Goal: Task Accomplishment & Management: Manage account settings

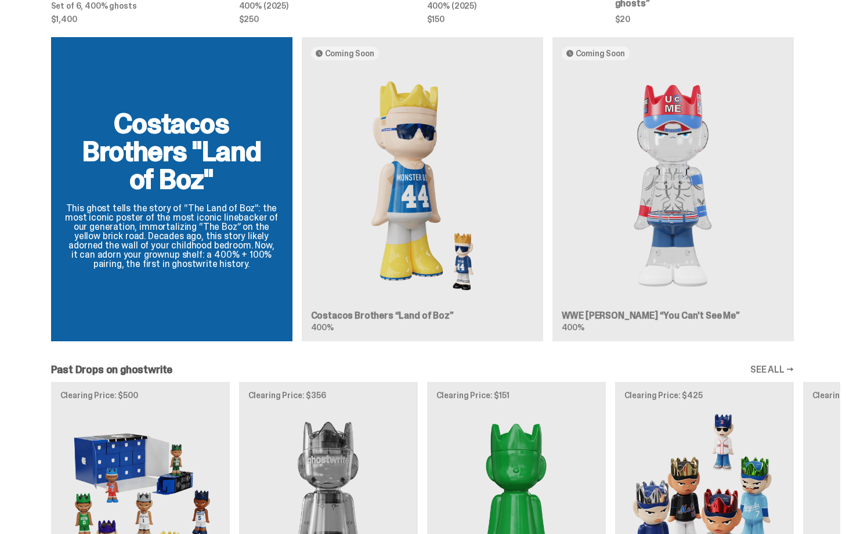
scroll to position [683, 0]
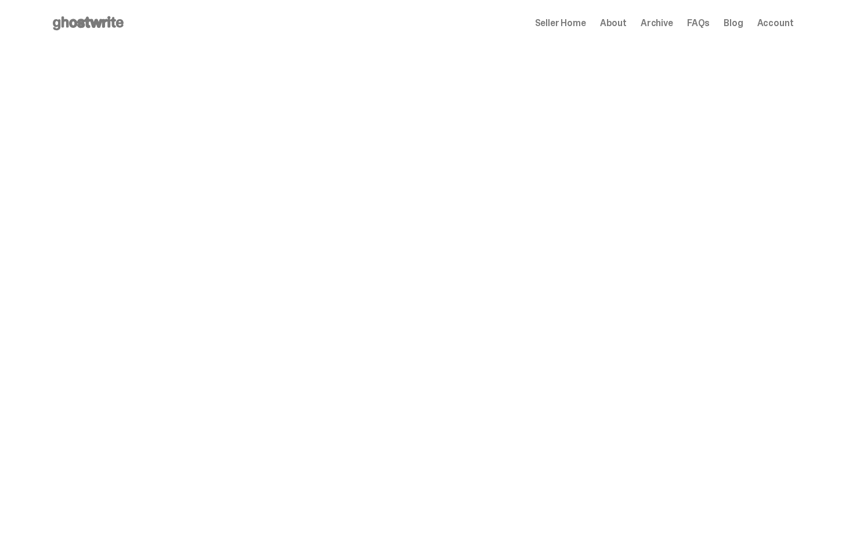
scroll to position [683, 0]
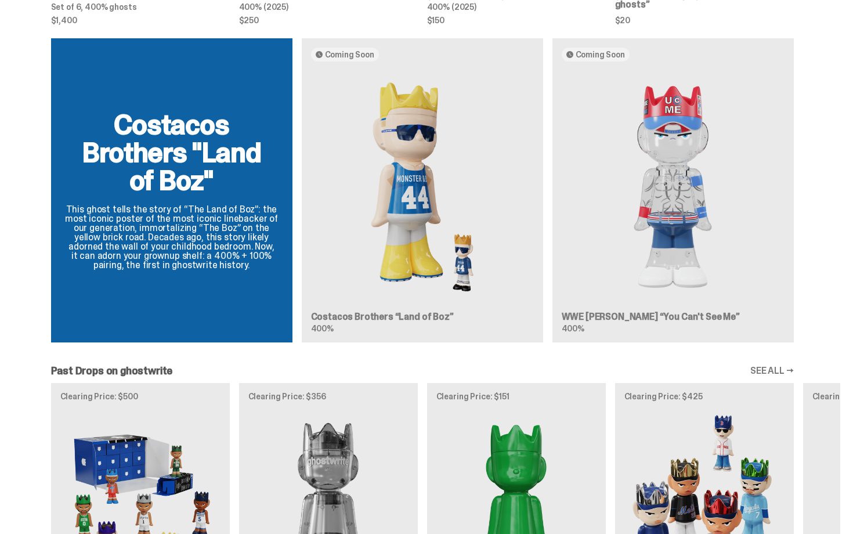
click at [836, 149] on div "Costacos Brothers "Land of Boz" This ghost tells the story of “The Land of Boz”…" at bounding box center [423, 194] width 836 height 313
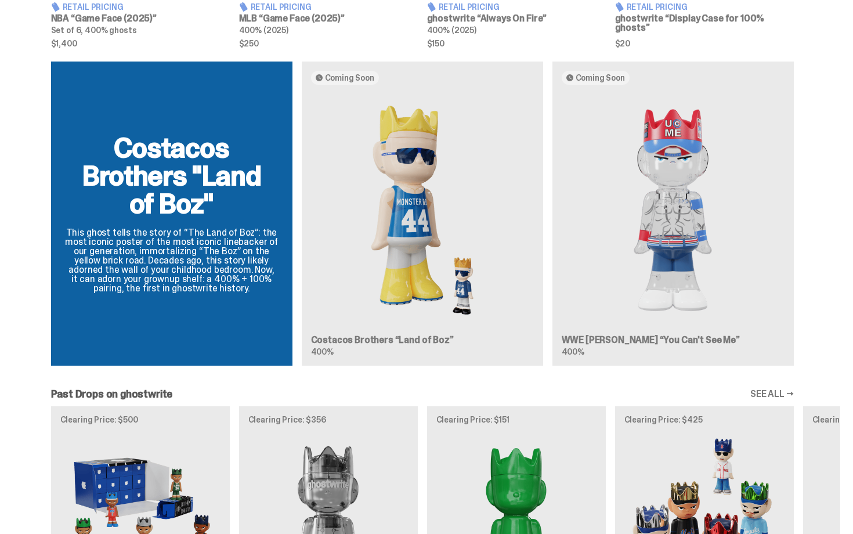
click at [840, 62] on div "Costacos Brothers "Land of Boz" This ghost tells the story of “The Land of Boz”…" at bounding box center [423, 218] width 836 height 313
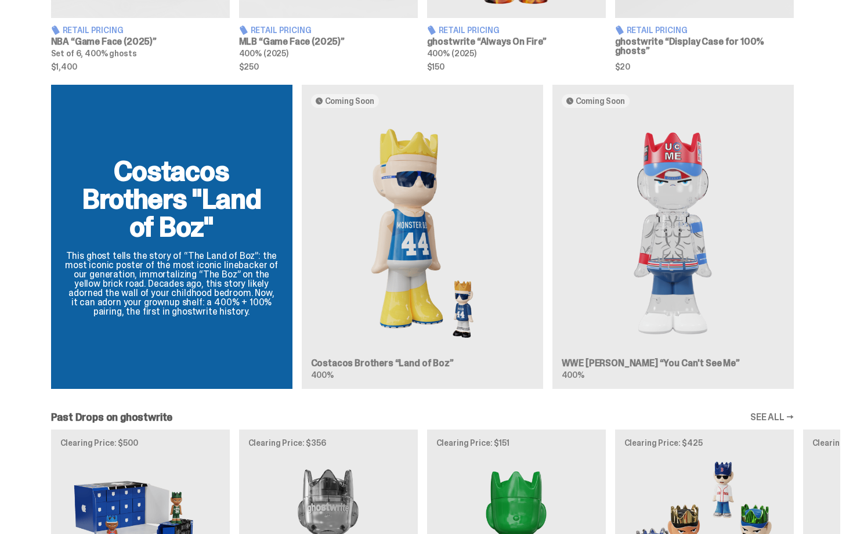
scroll to position [0, 0]
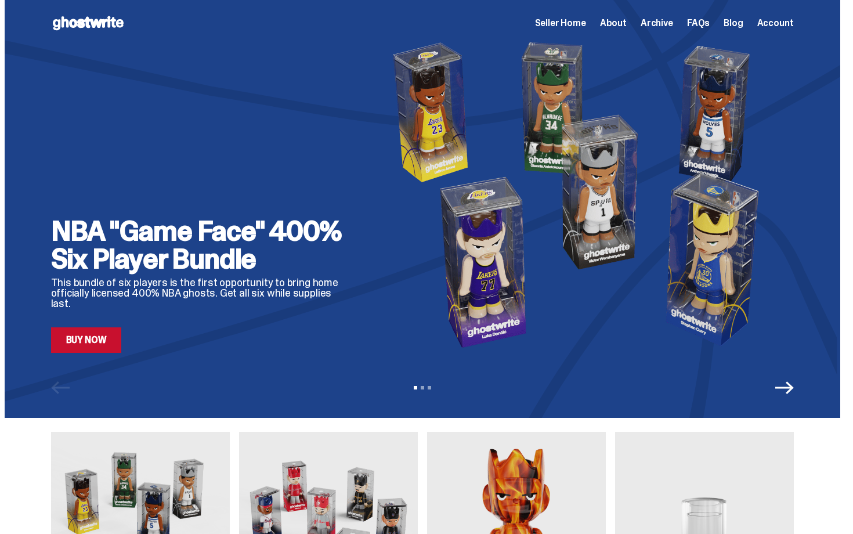
click at [569, 16] on div "Seller Home About Archive FAQs Blog Account" at bounding box center [664, 23] width 259 height 14
click at [569, 25] on span "Seller Home" at bounding box center [560, 23] width 51 height 9
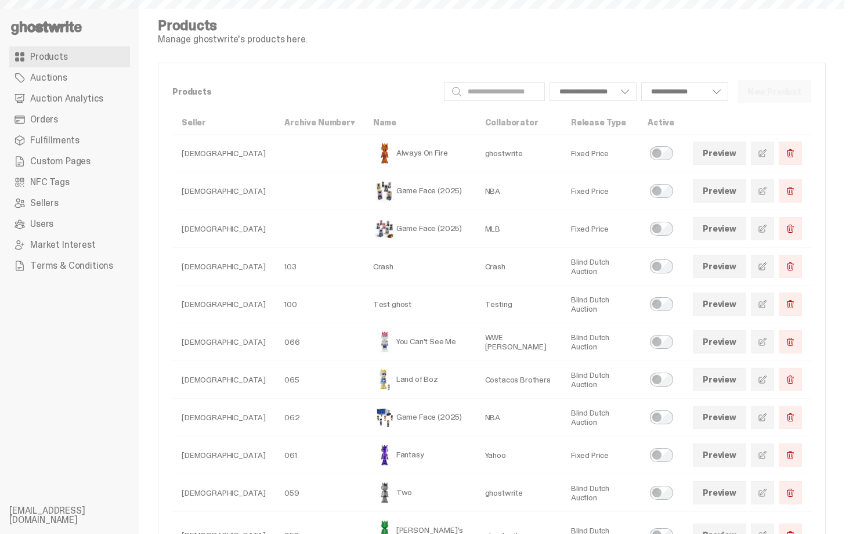
select select
click at [59, 121] on link "Orders" at bounding box center [69, 119] width 121 height 21
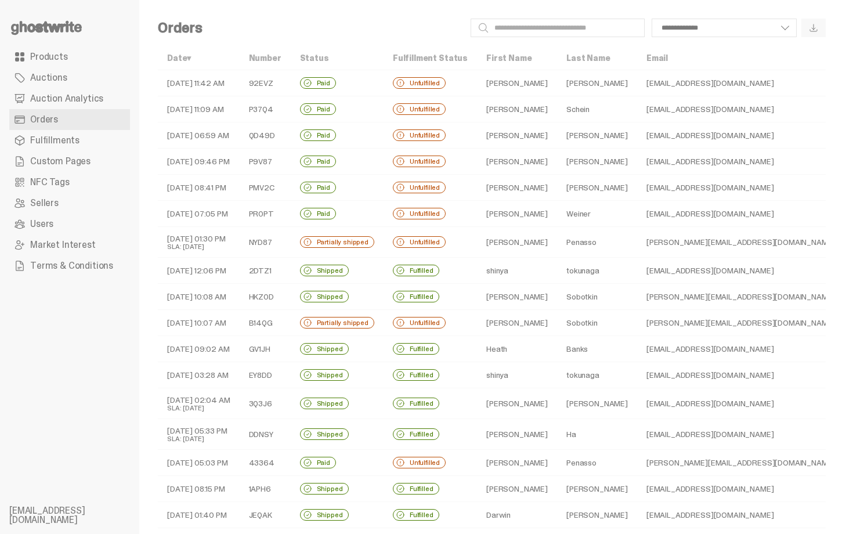
click at [439, 75] on td "Unfulfilled" at bounding box center [430, 83] width 93 height 26
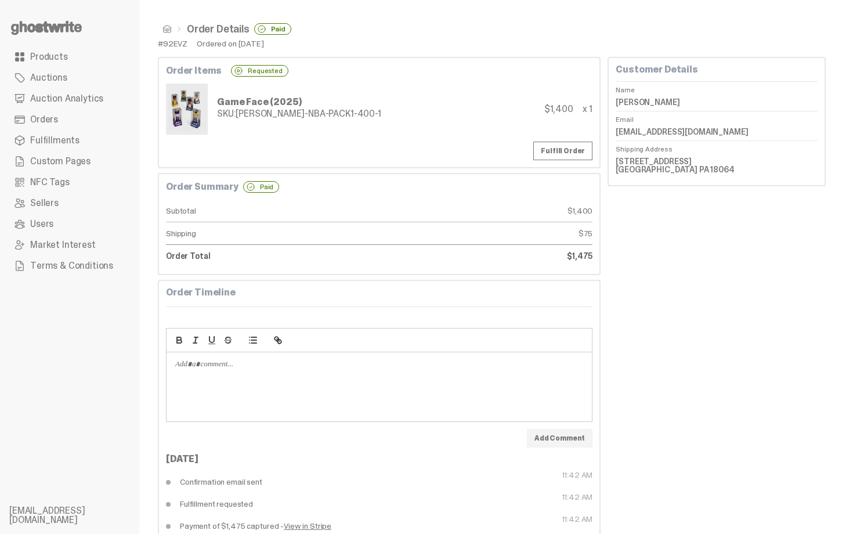
click at [663, 101] on dd "Christopher Grover" at bounding box center [717, 101] width 202 height 17
copy dl "Christopher Grover"
click at [475, 116] on div "Game Face (2025) SKU: TY-GH-NBA-PACK1-400-1 $1,400 x 1" at bounding box center [379, 109] width 426 height 51
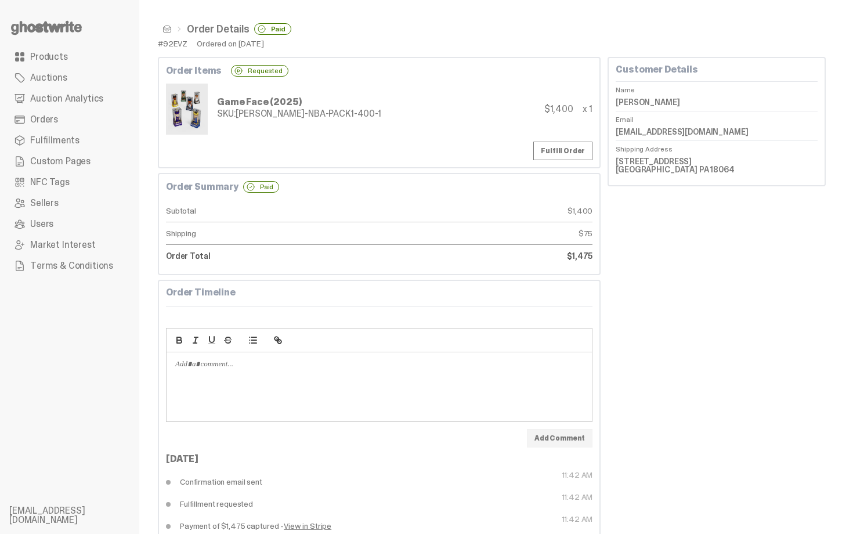
click at [50, 138] on span "Fulfillments" at bounding box center [54, 140] width 49 height 9
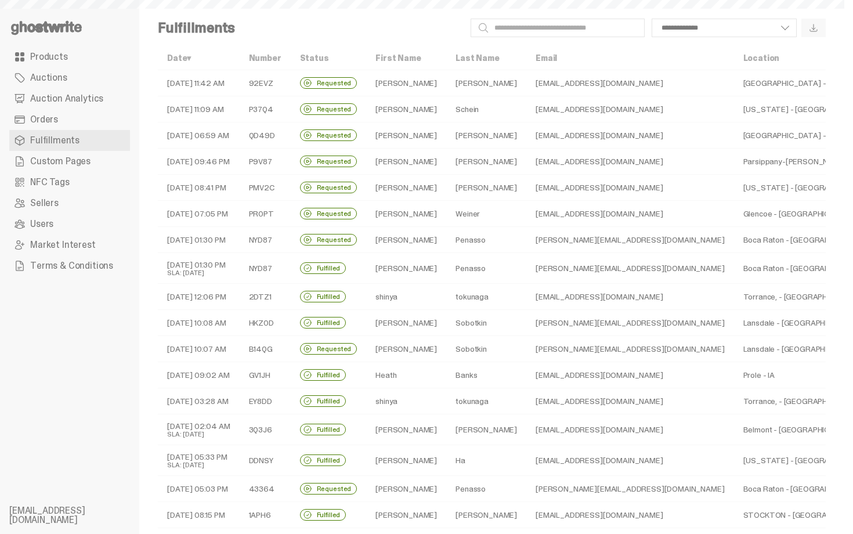
click at [52, 124] on span "Orders" at bounding box center [44, 119] width 28 height 9
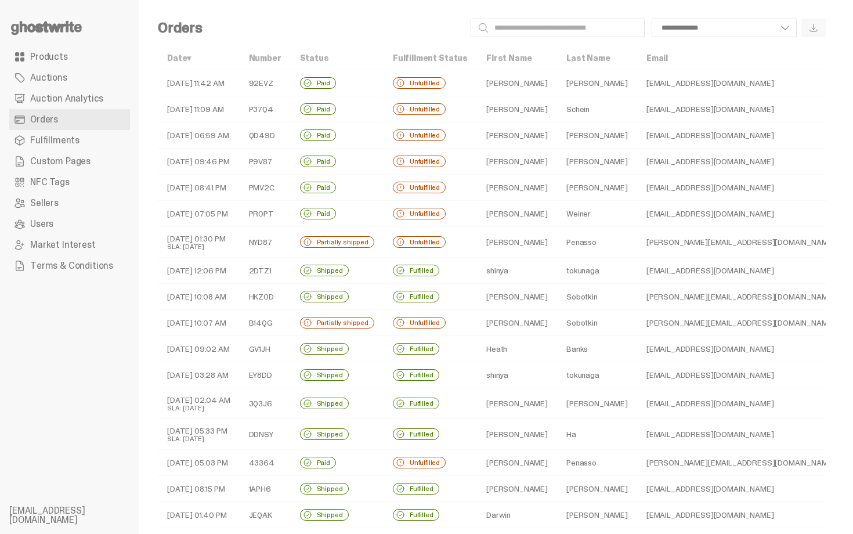
click at [487, 121] on td "Jeremy" at bounding box center [517, 109] width 80 height 26
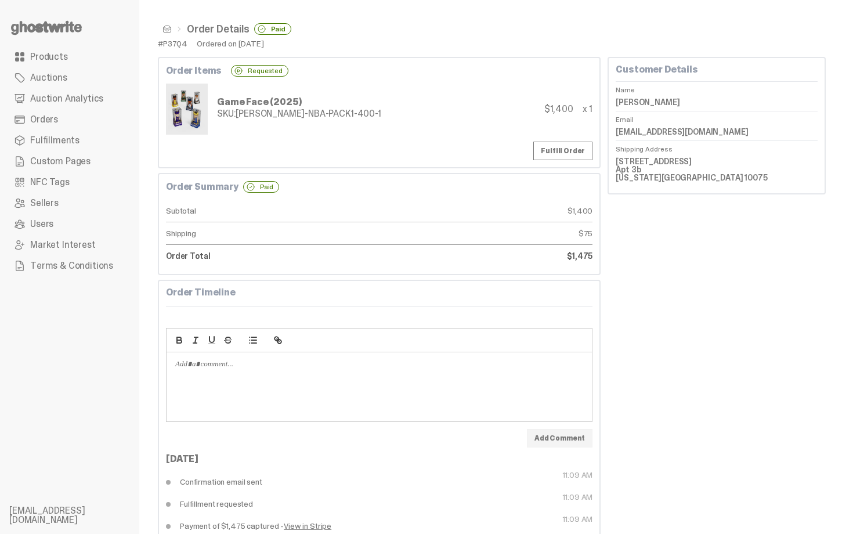
click at [650, 97] on dd "Jeremy Schein" at bounding box center [717, 101] width 202 height 17
copy dl "Jeremy Schein"
click at [407, 96] on div "Game Face (2025) SKU: TY-GH-NBA-PACK1-400-1 $1,400 x 1" at bounding box center [379, 109] width 426 height 51
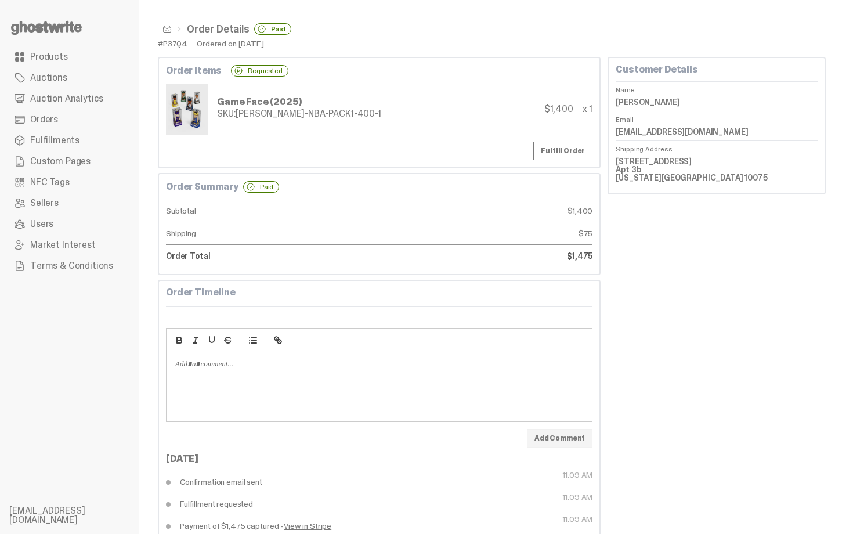
click at [169, 28] on span at bounding box center [166, 28] width 9 height 9
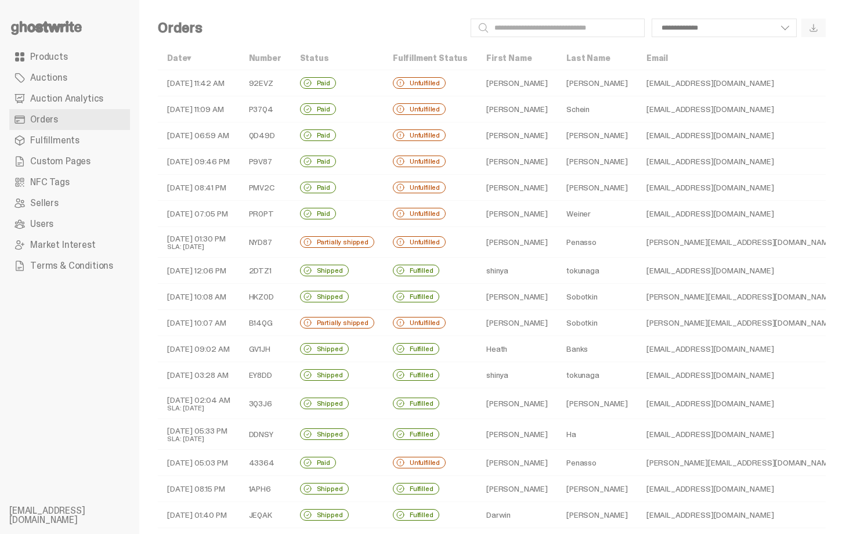
click at [384, 126] on td "Paid" at bounding box center [337, 135] width 93 height 26
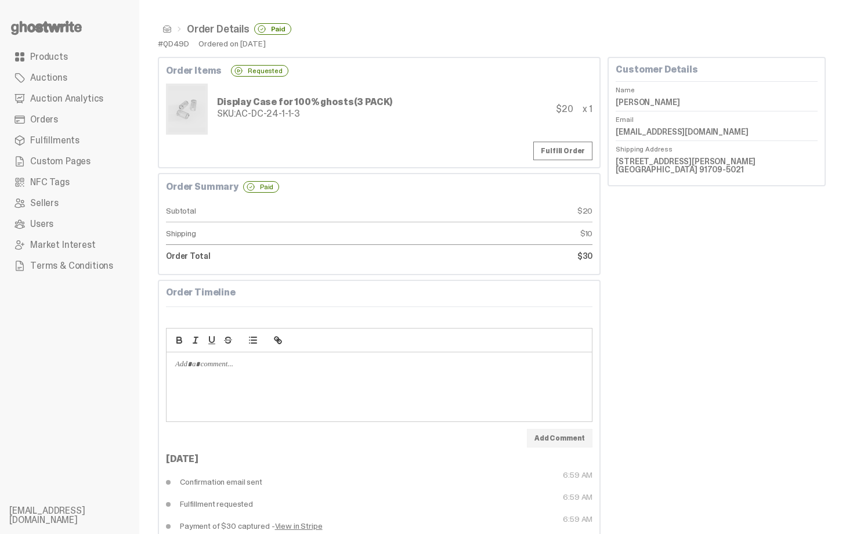
click at [165, 28] on span at bounding box center [166, 28] width 9 height 9
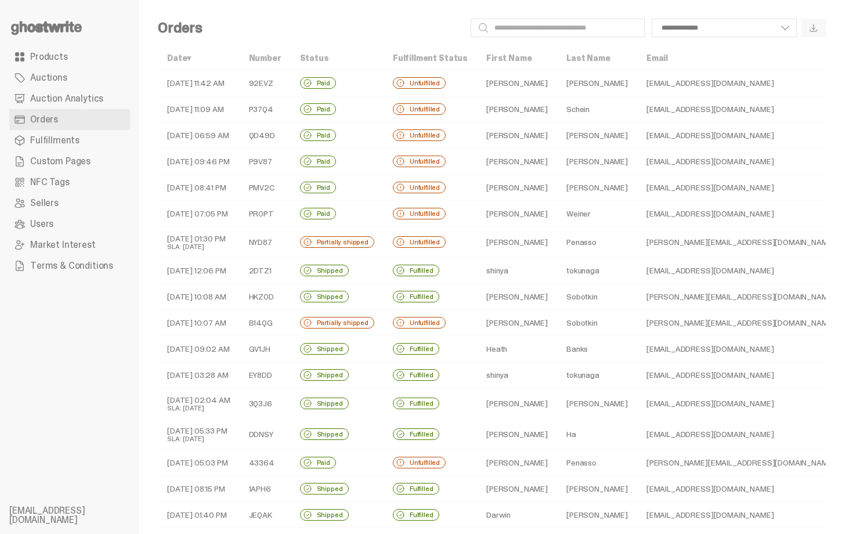
click at [44, 27] on use at bounding box center [46, 28] width 71 height 14
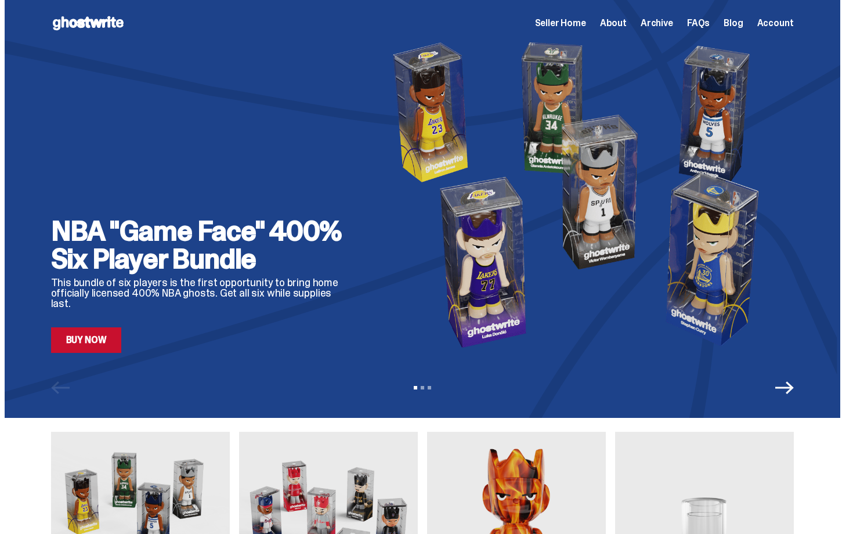
click at [790, 389] on icon "Next" at bounding box center [784, 387] width 19 height 19
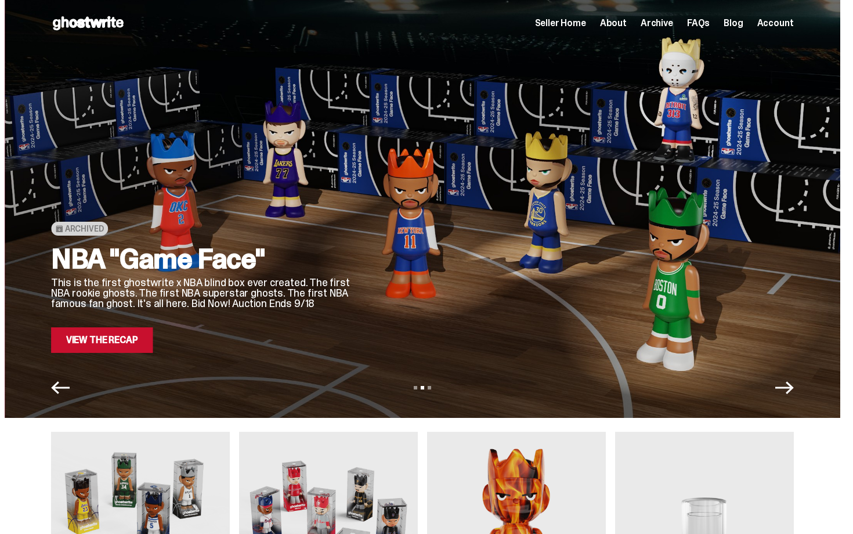
click at [790, 389] on icon "Next" at bounding box center [784, 387] width 19 height 19
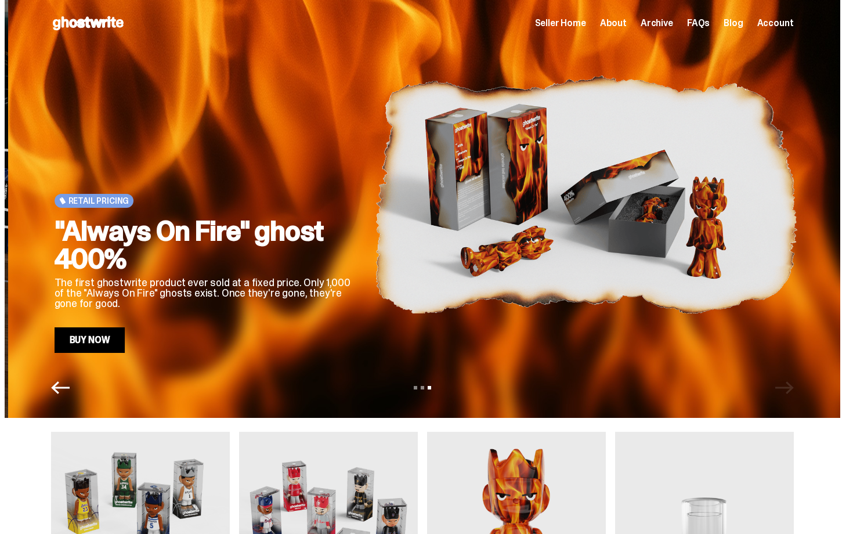
click at [790, 389] on div "View slide 1 View slide 2 View slide 3" at bounding box center [423, 387] width 836 height 19
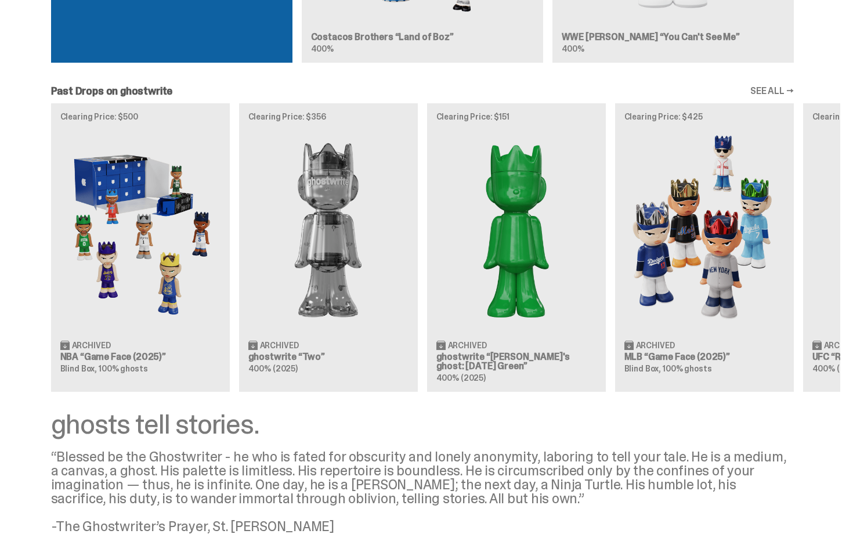
scroll to position [952, 0]
